Goal: Transaction & Acquisition: Download file/media

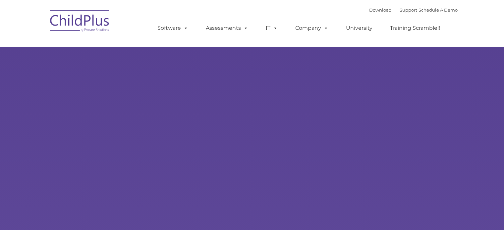
select select "MEDIUM"
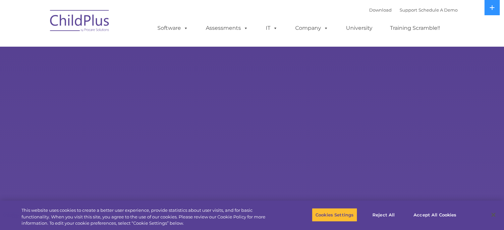
click at [276, 4] on nav "Download Support | Schedule A Demo  MENU MENU Software ChildPlus: The original…" at bounding box center [252, 23] width 504 height 46
click at [373, 10] on link "Download" at bounding box center [380, 9] width 23 height 5
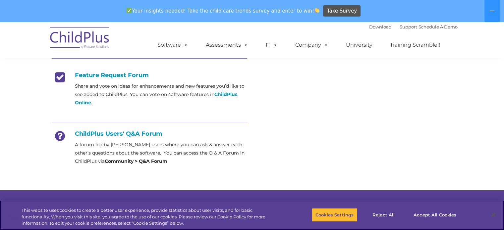
scroll to position [268, 0]
